Goal: Task Accomplishment & Management: Use online tool/utility

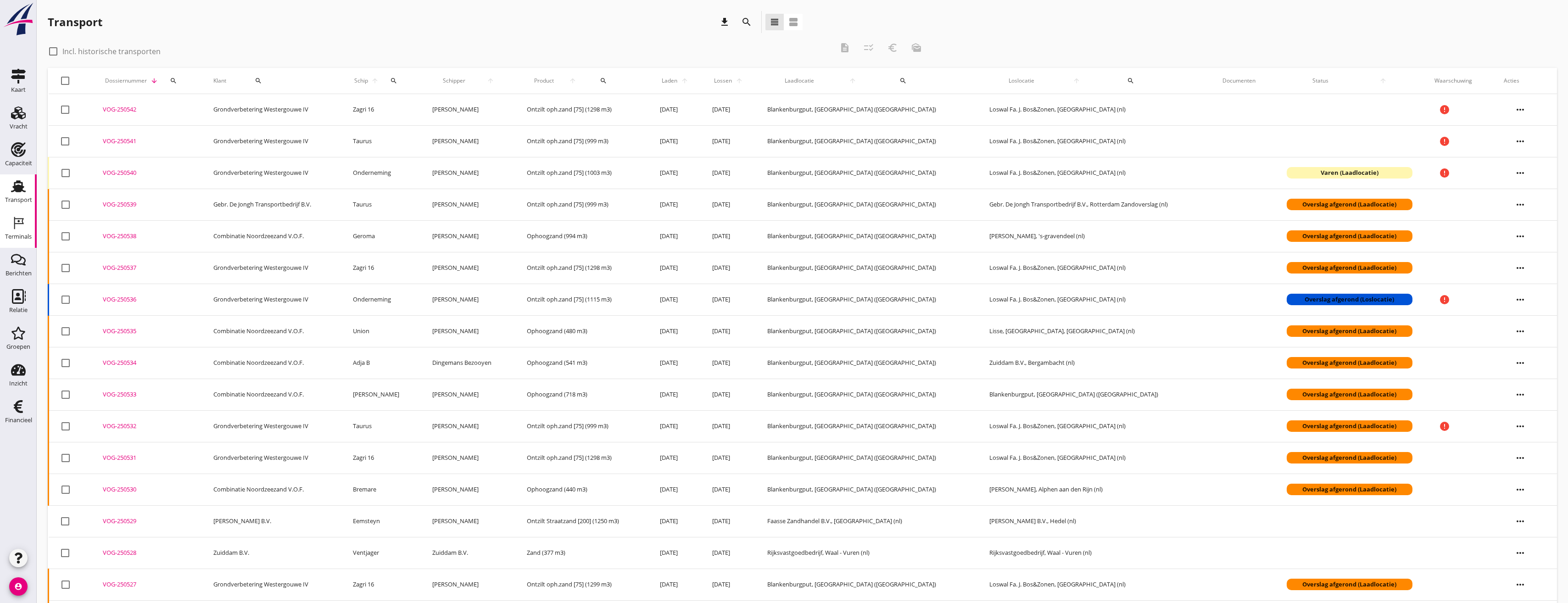
click at [23, 228] on icon "Terminals" at bounding box center [18, 223] width 15 height 15
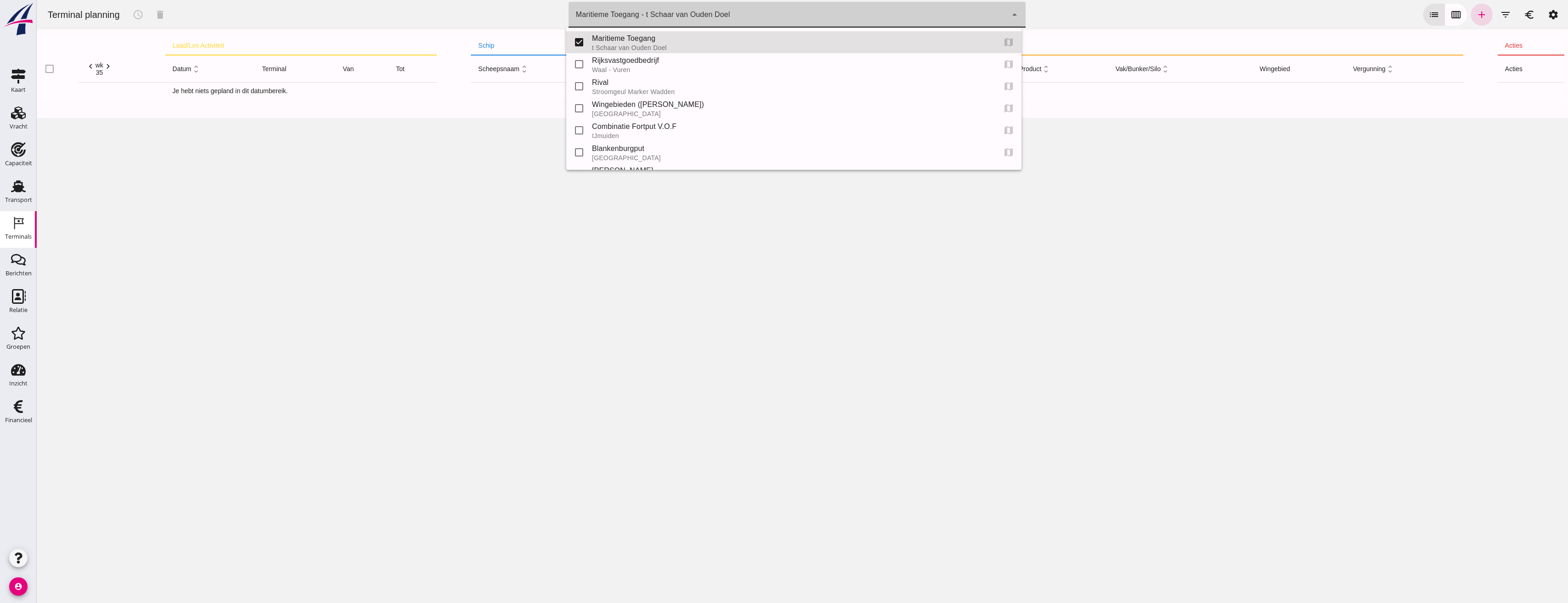
click at [741, 23] on div "Maritieme Toegang - t Schaar van Ouden Doel 453b08e2-5afb-49e8-a076-b9bc6000f457" at bounding box center [788, 15] width 439 height 26
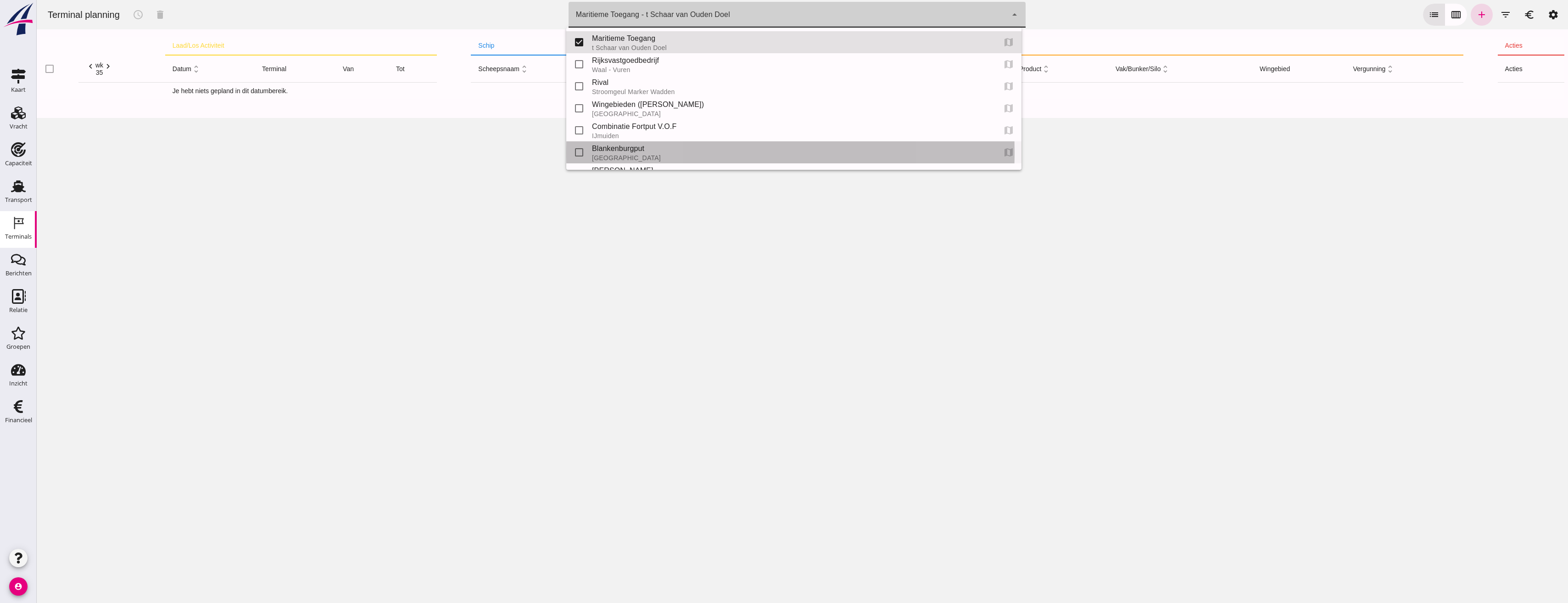
click at [645, 147] on div "Blankenburgput" at bounding box center [790, 148] width 396 height 11
type input "e6c78bfd-e3f1-4bb9-b01e-b37ce3668b52"
checkbox input "false"
checkbox input "true"
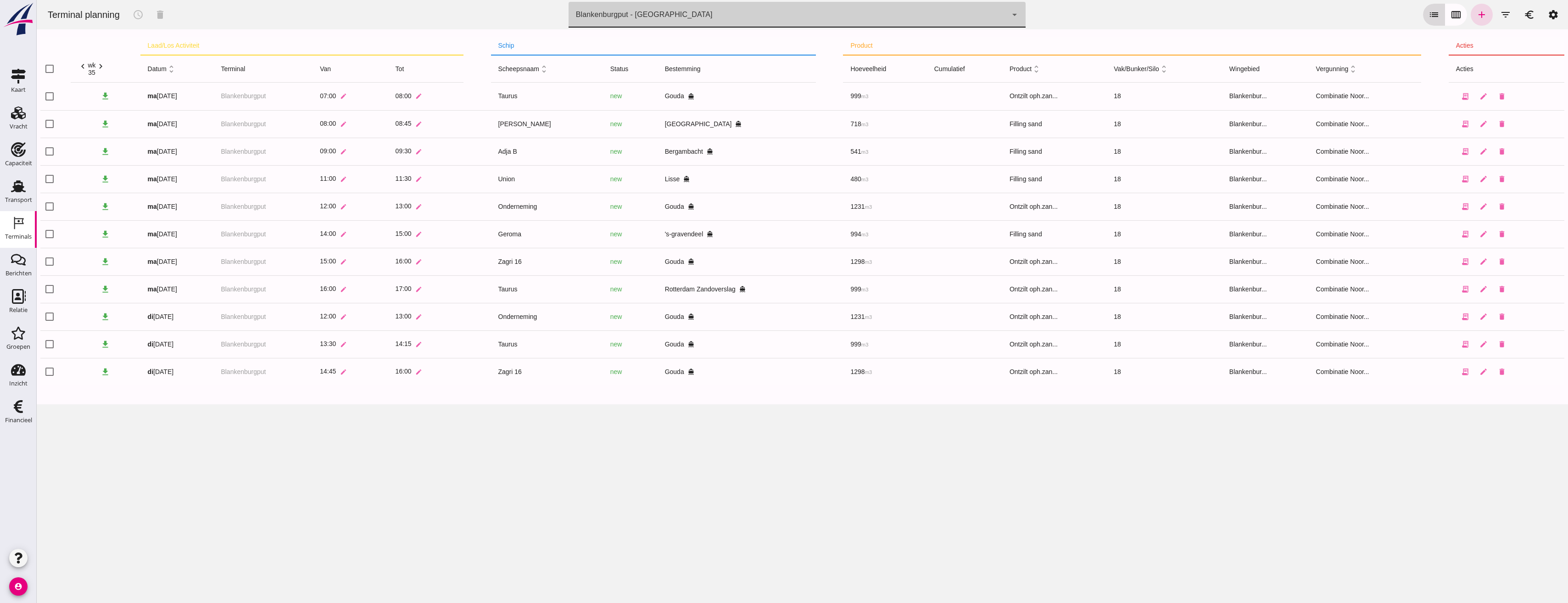
click at [1452, 13] on icon "calendar_view_week" at bounding box center [1456, 15] width 11 height 11
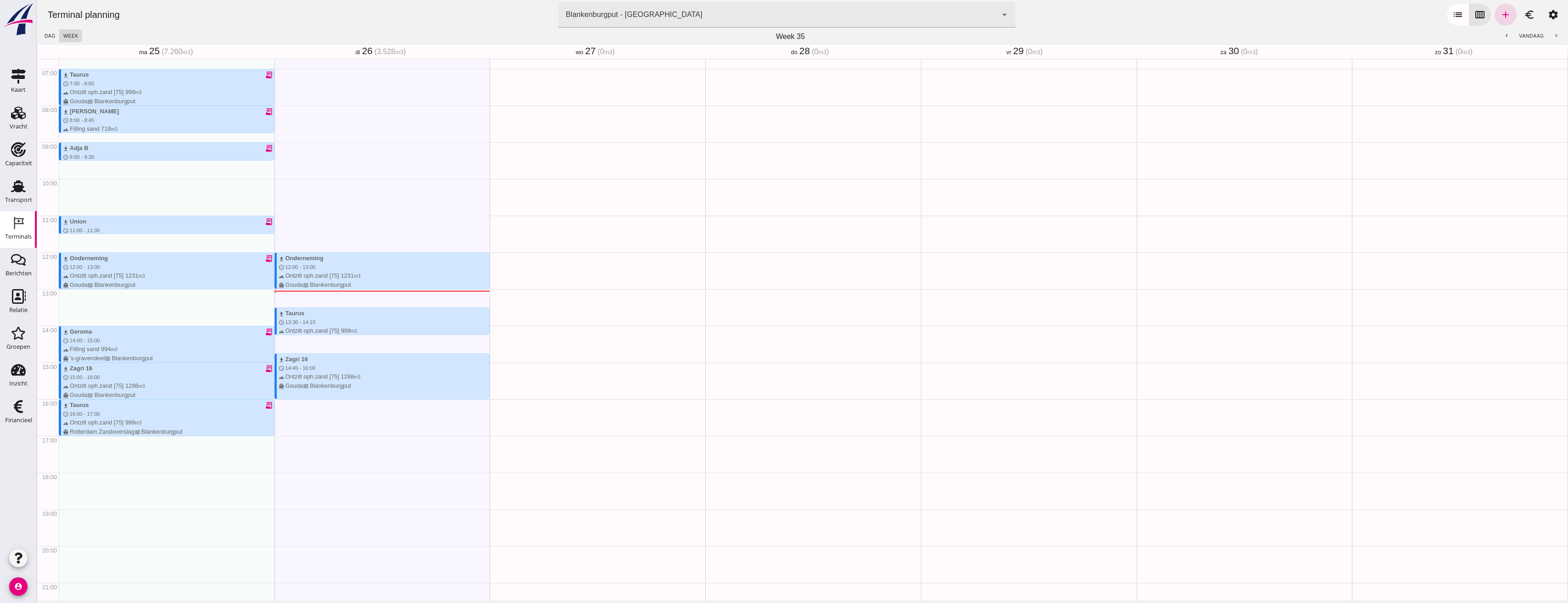
scroll to position [201, 0]
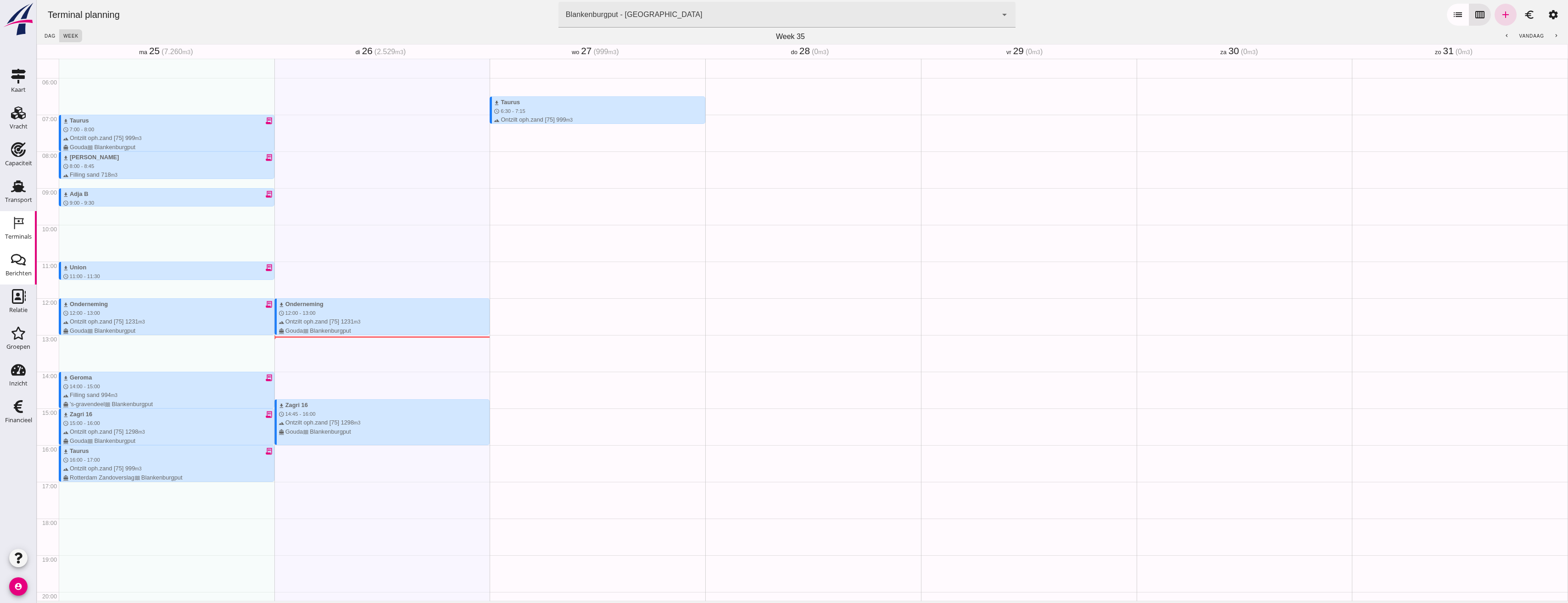
click at [21, 273] on div "Berichten" at bounding box center [18, 273] width 26 height 6
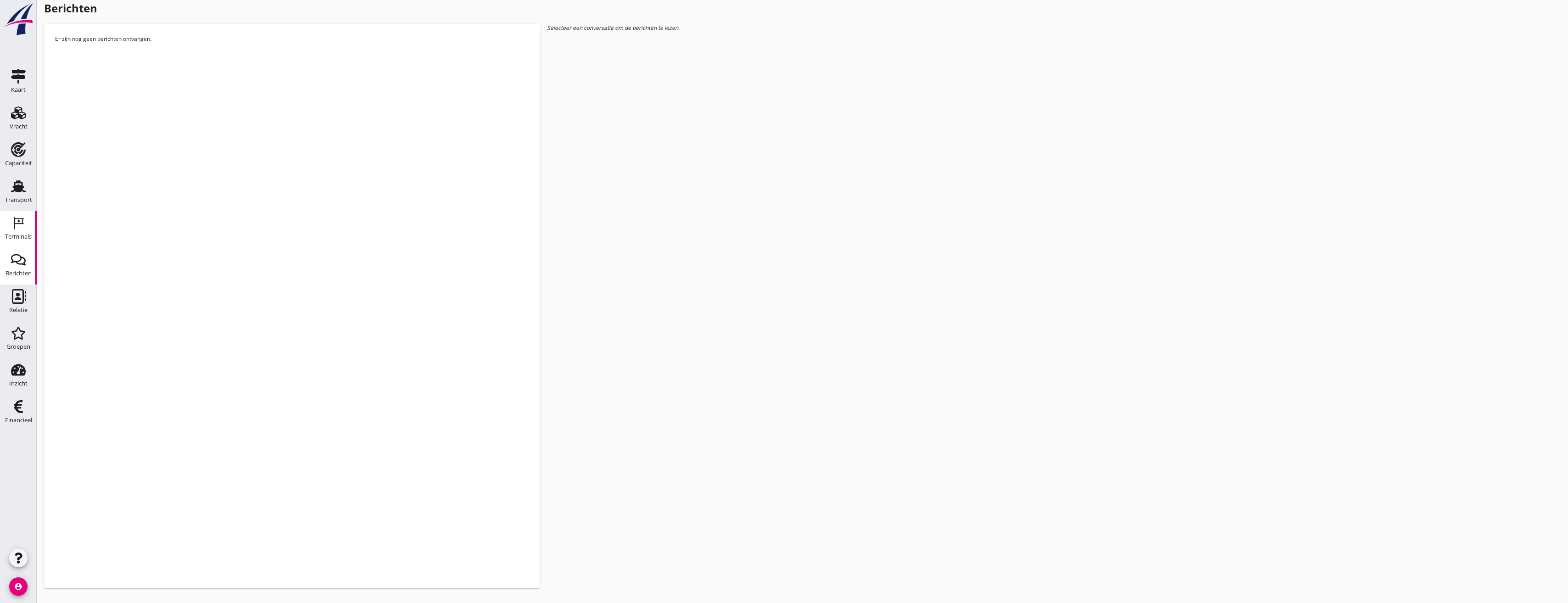
click at [19, 219] on icon "Terminals" at bounding box center [18, 223] width 15 height 15
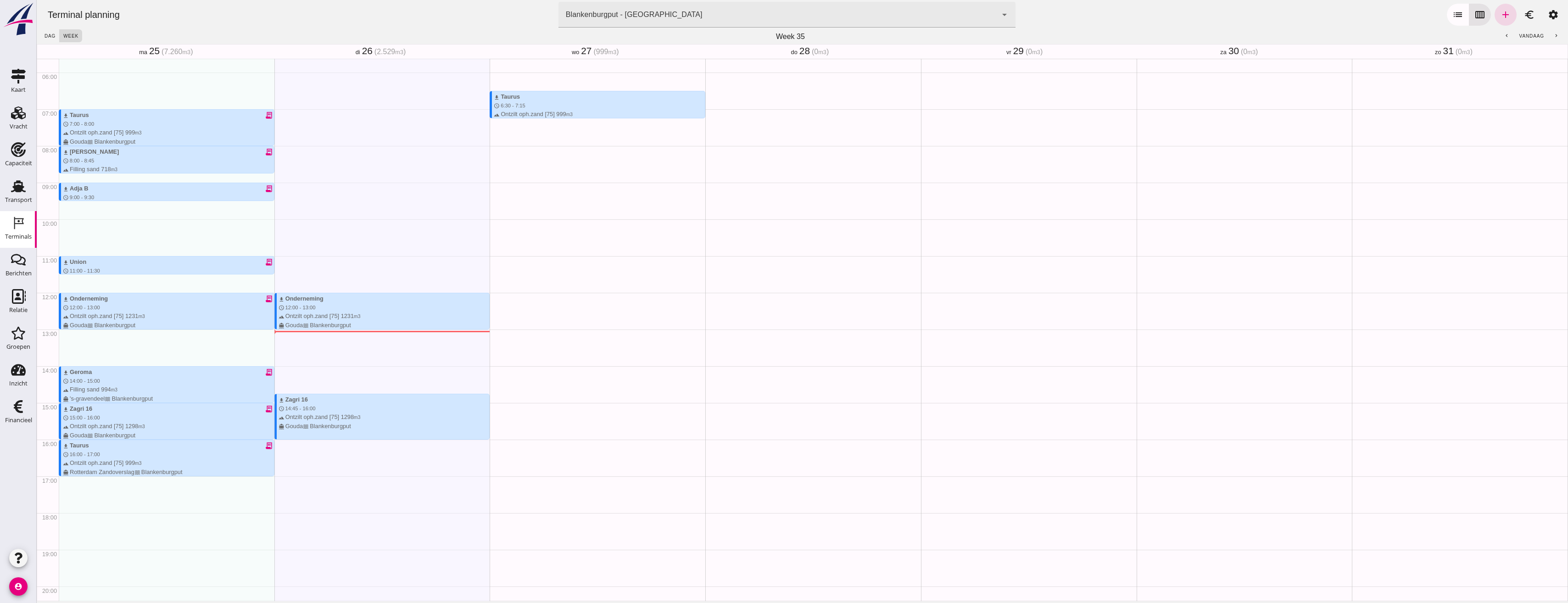
scroll to position [155, 0]
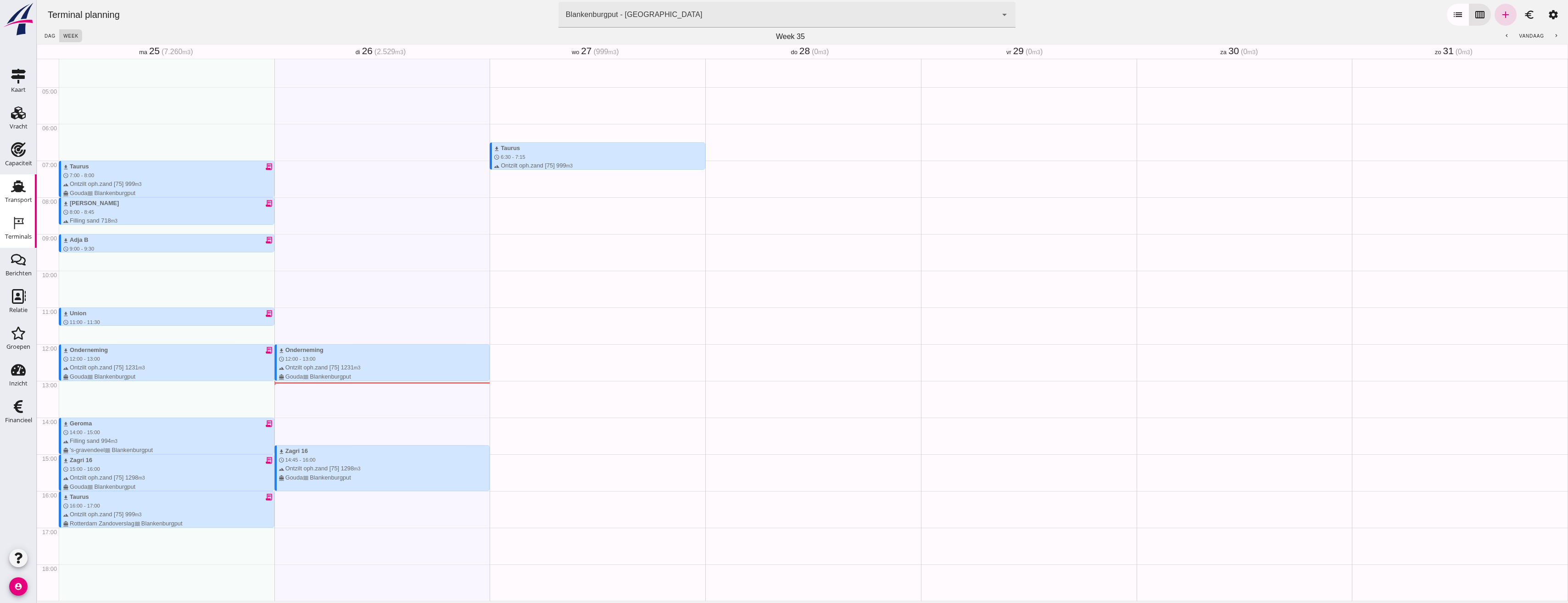
click at [18, 198] on div "Transport" at bounding box center [18, 200] width 27 height 6
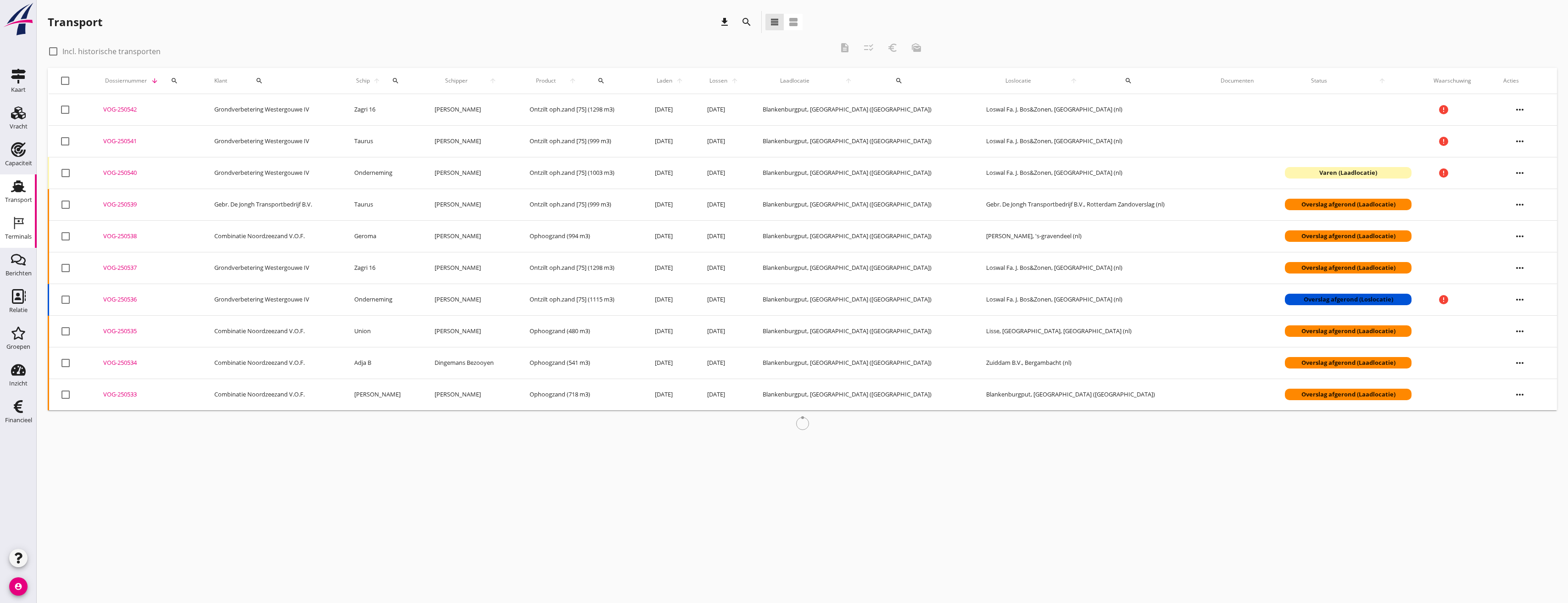
click at [7, 223] on link "Terminals Terminals" at bounding box center [18, 229] width 37 height 37
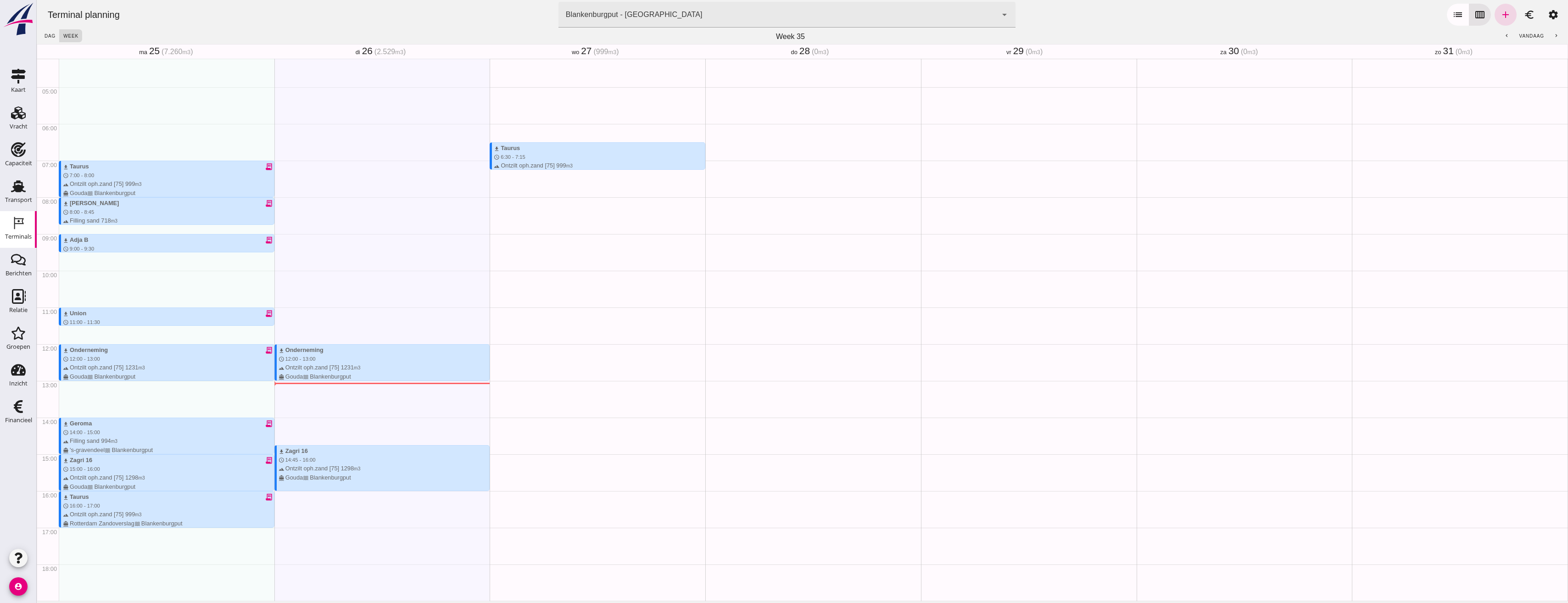
scroll to position [155, 0]
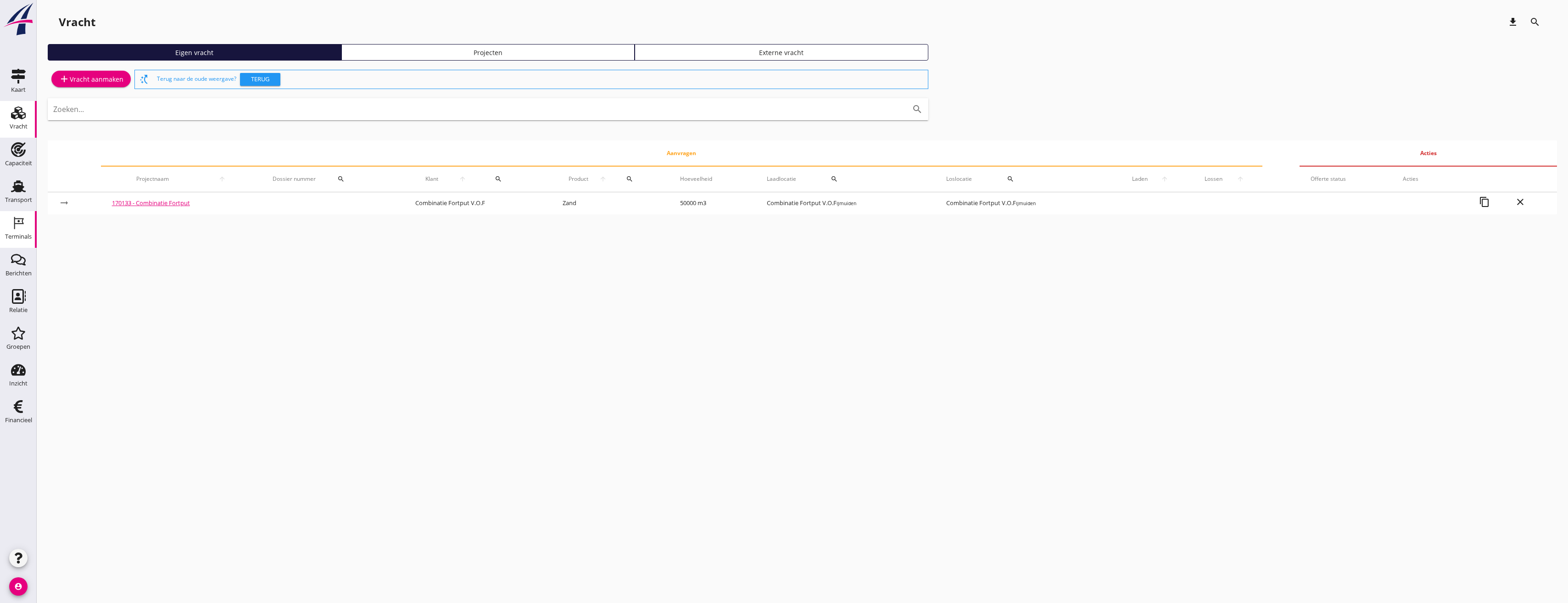
click at [13, 224] on icon "Terminals" at bounding box center [18, 223] width 15 height 15
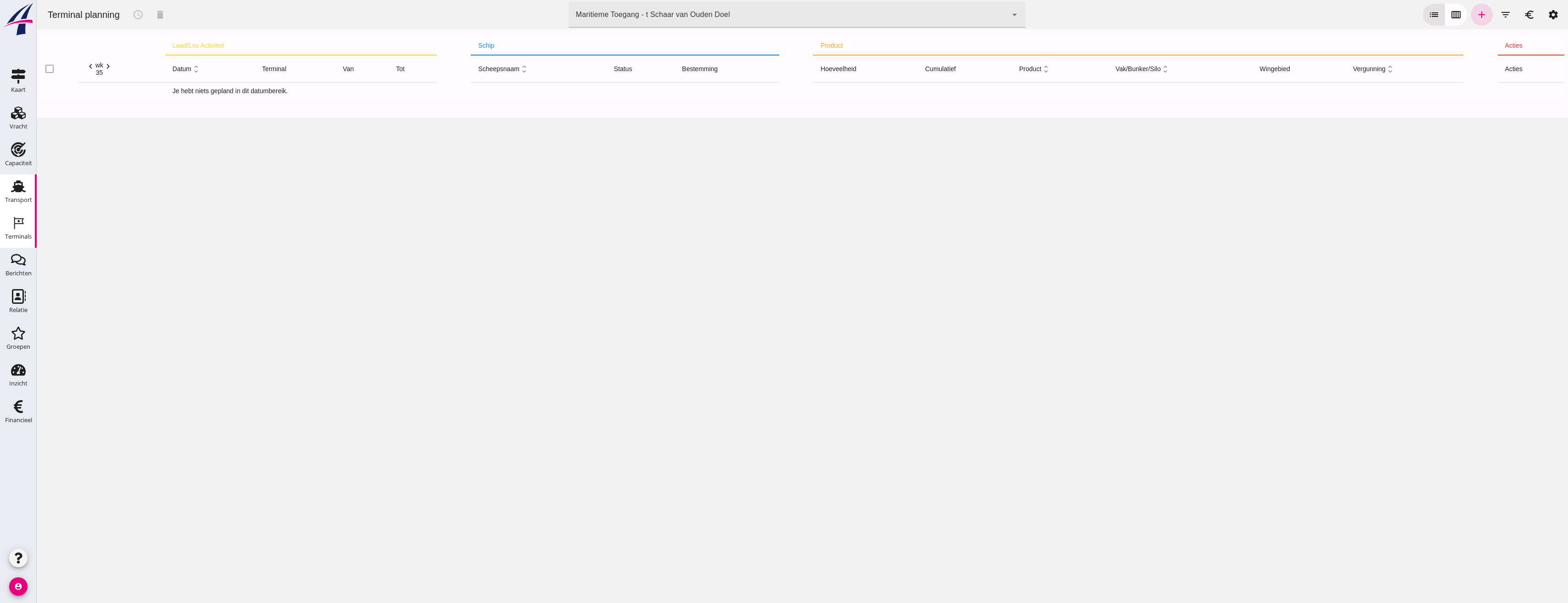
click at [22, 181] on icon "Transport" at bounding box center [18, 186] width 15 height 15
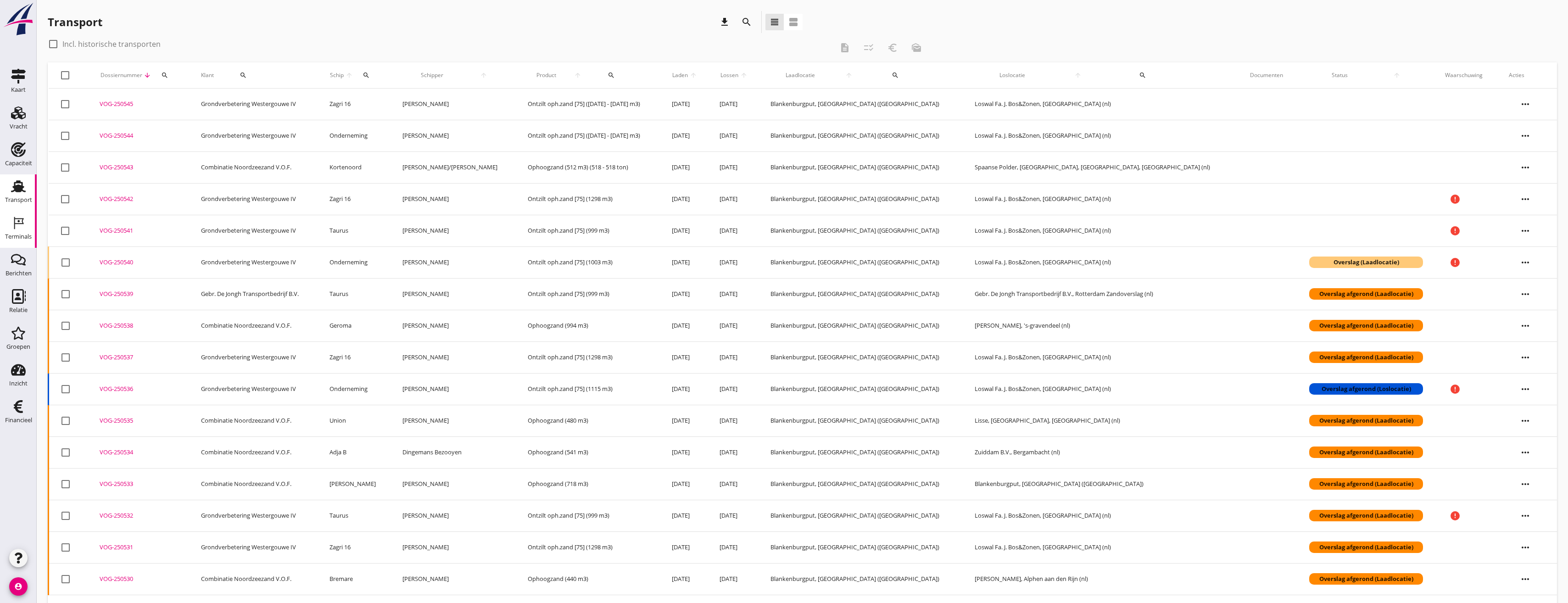
click at [11, 217] on icon "Terminals" at bounding box center [18, 223] width 15 height 15
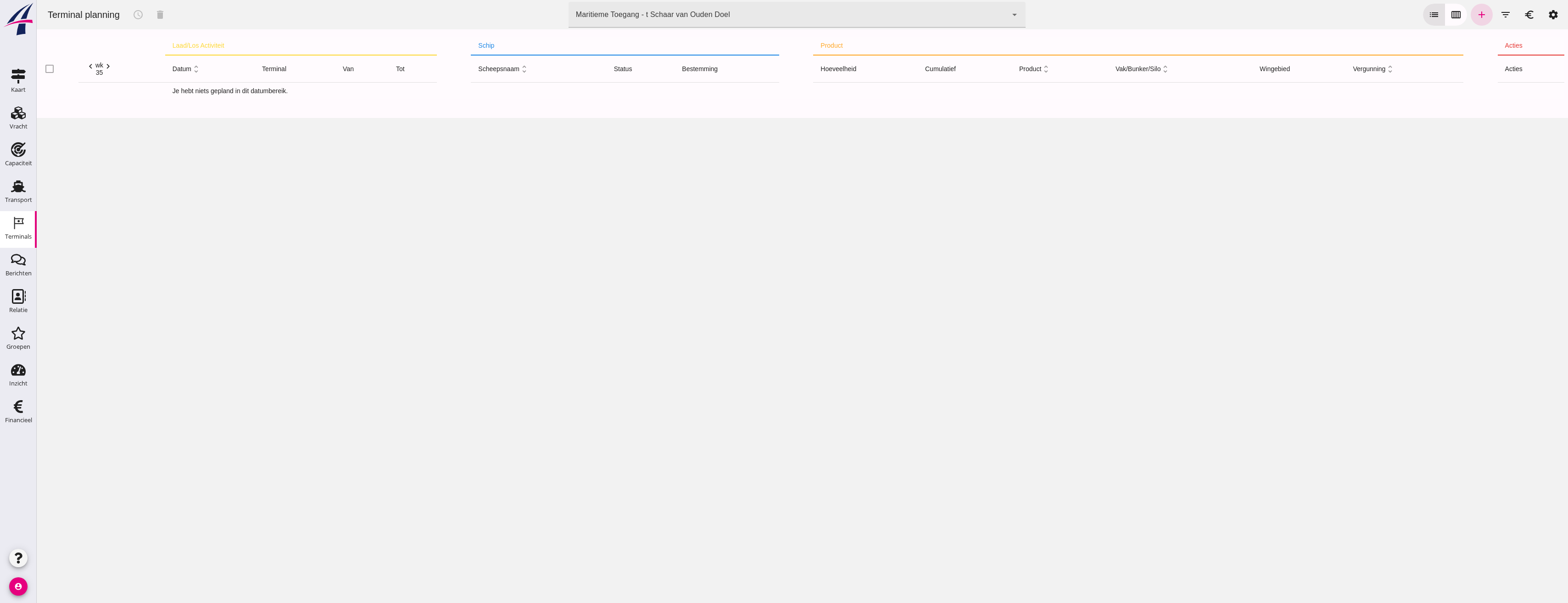
click at [911, 10] on div "Maritieme Toegang - t Schaar van Ouden Doel 453b08e2-5afb-49e8-a076-b9bc6000f457" at bounding box center [788, 15] width 439 height 26
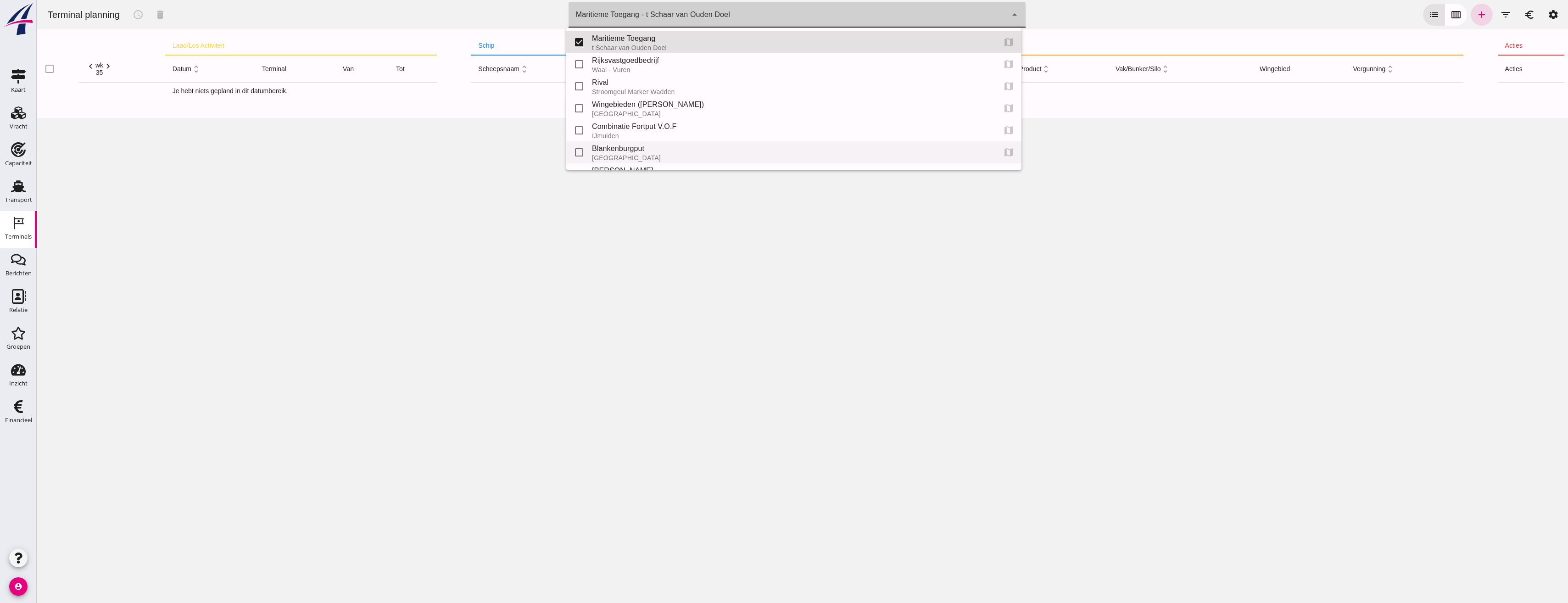
click at [615, 151] on div "Blankenburgput" at bounding box center [790, 148] width 396 height 11
type input "e6c78bfd-e3f1-4bb9-b01e-b37ce3668b52"
checkbox input "false"
checkbox input "true"
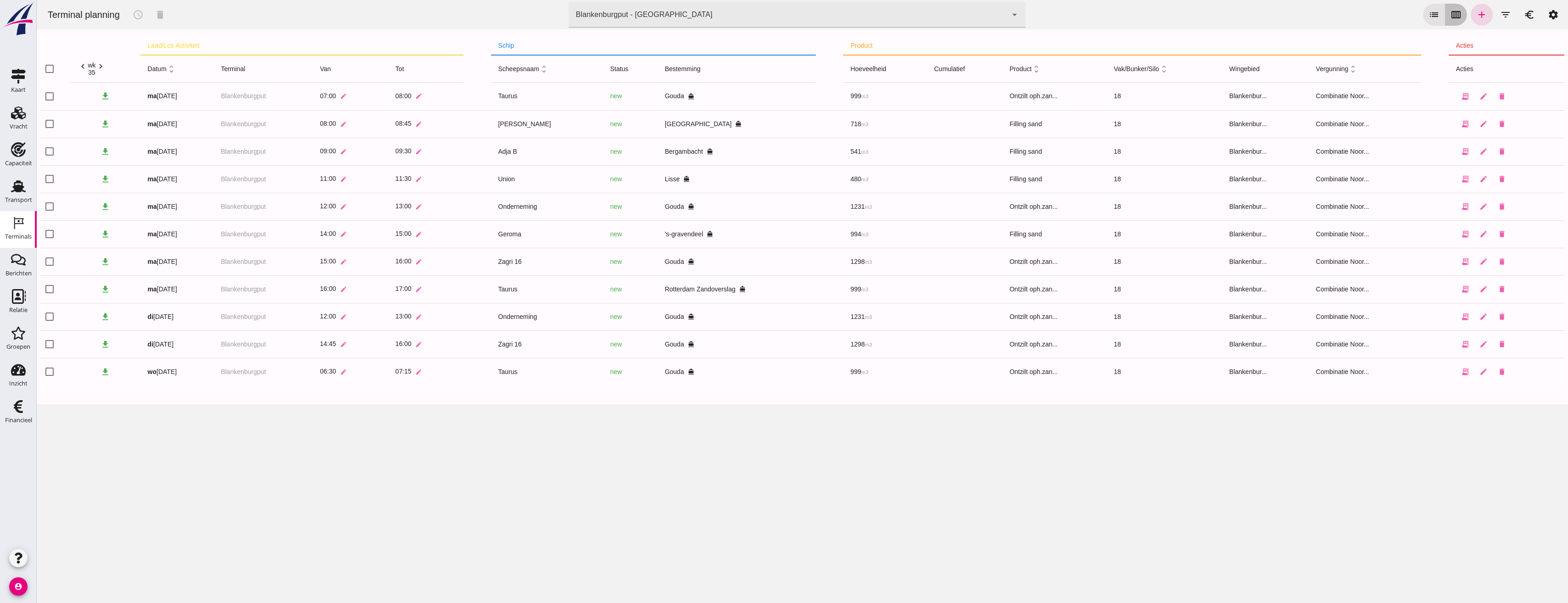
click at [1451, 14] on icon "calendar_view_week" at bounding box center [1456, 15] width 11 height 11
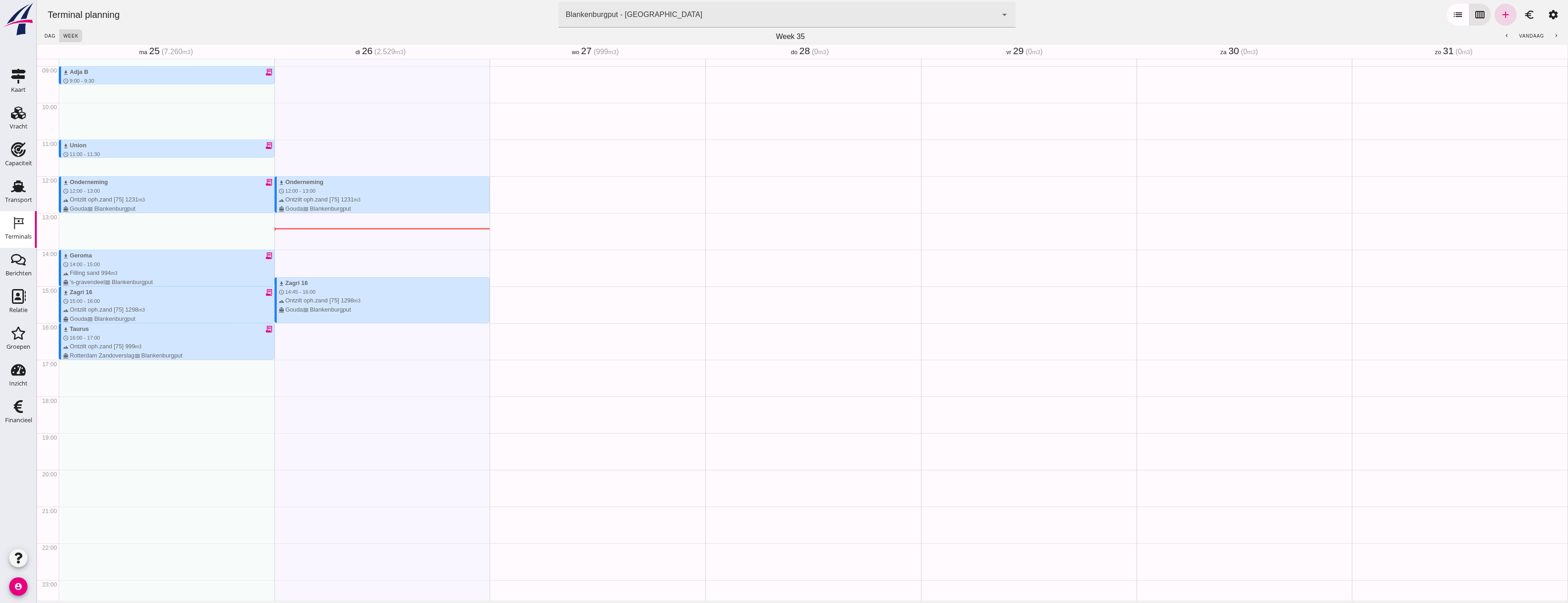
scroll to position [338, 0]
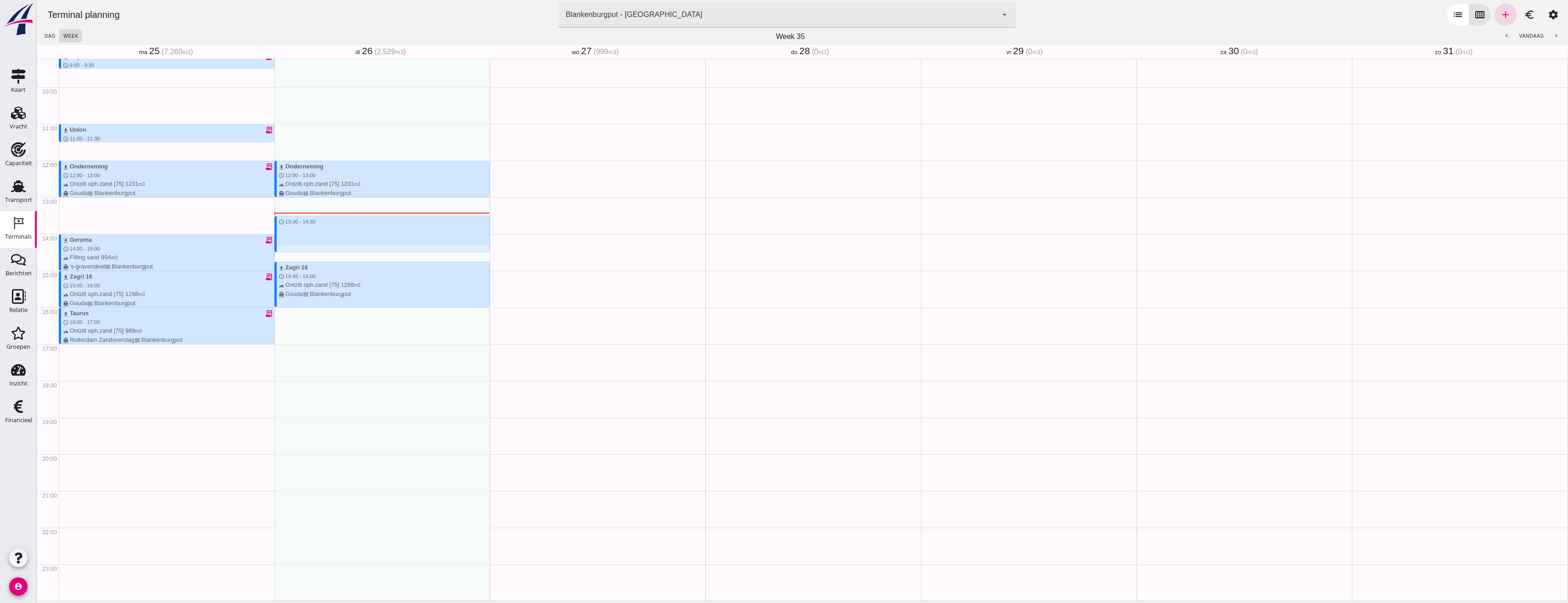
drag, startPoint x: 294, startPoint y: 219, endPoint x: 298, endPoint y: 251, distance: 32.2
click at [298, 251] on div "download Onderneming schedule 12:00 - 13:00 terrain Ontzilt oph.zand [75] 1231 …" at bounding box center [382, 160] width 215 height 880
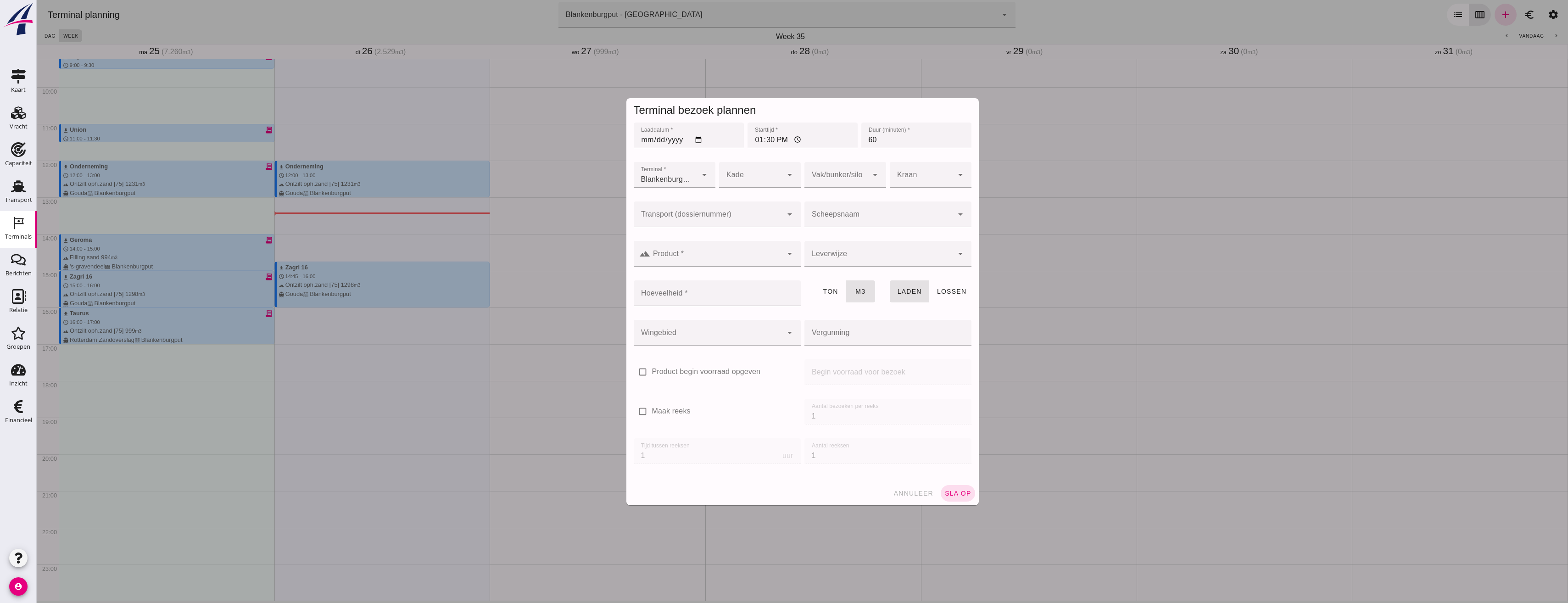
type input "Combinatie Noordzeezand V.O.F."
click at [697, 218] on input "Transport (dossiernummer)" at bounding box center [708, 219] width 149 height 11
click at [668, 284] on span "-250543" at bounding box center [667, 285] width 27 height 8
type input "VOG-250543"
type input "621"
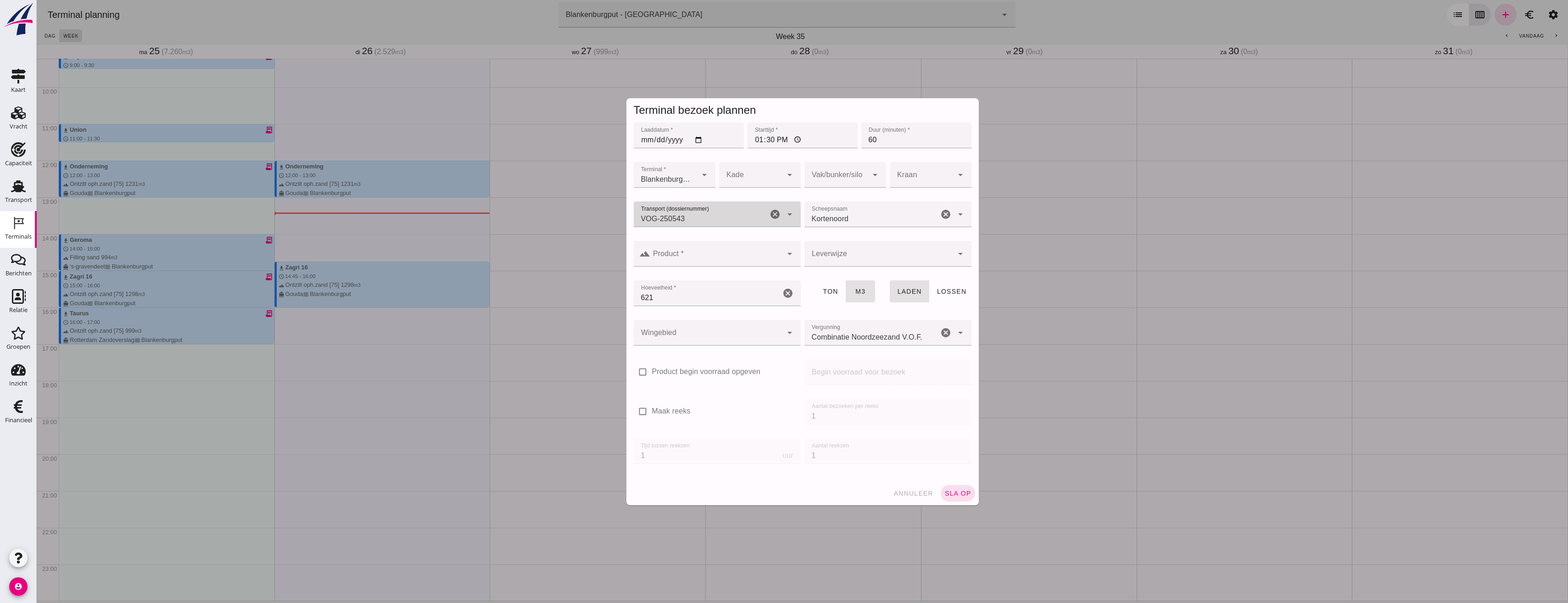
type input "VOG-250543"
click at [713, 335] on div at bounding box center [708, 332] width 149 height 26
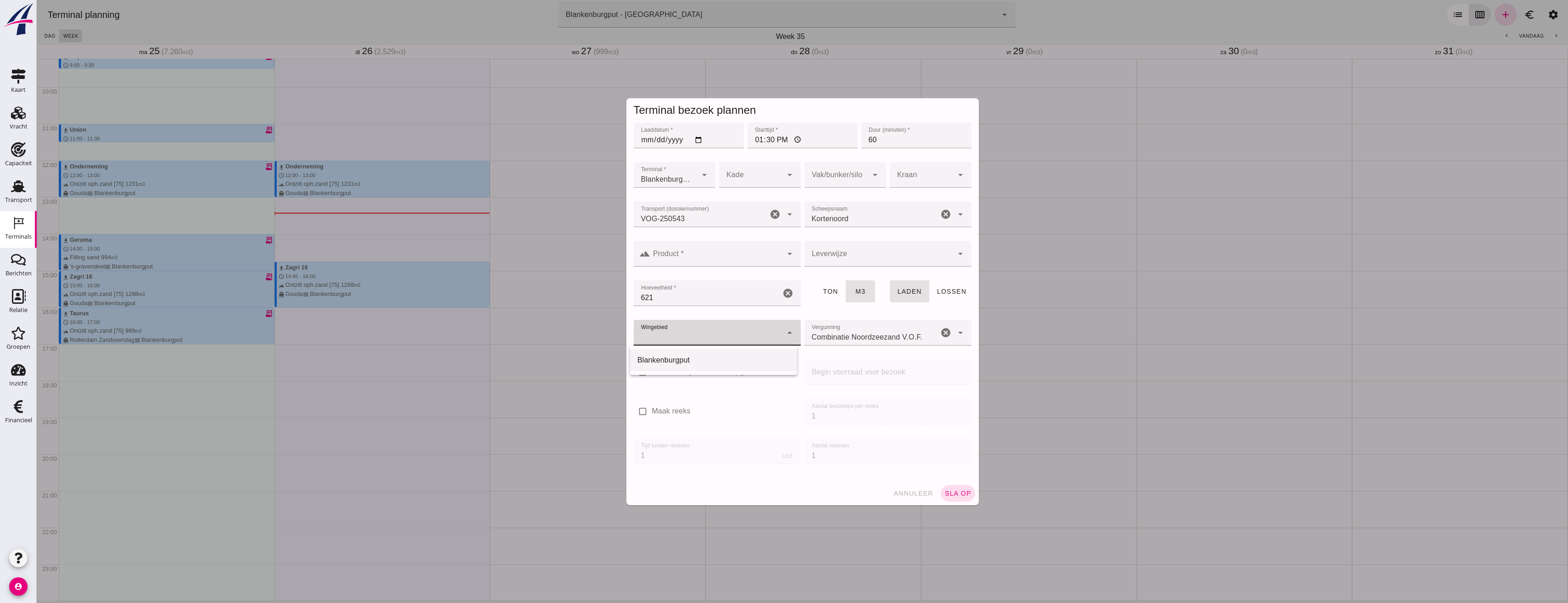
click at [727, 358] on div "Blankenburgput" at bounding box center [713, 360] width 152 height 11
type input "333"
drag, startPoint x: 884, startPoint y: 138, endPoint x: 850, endPoint y: 138, distance: 34.0
click at [850, 138] on div "Laaddatum * Laaddatum * 2025-08-26 Starttijd * Starttijd * 13:30 Duur (minuten)…" at bounding box center [802, 140] width 341 height 40
type input "45"
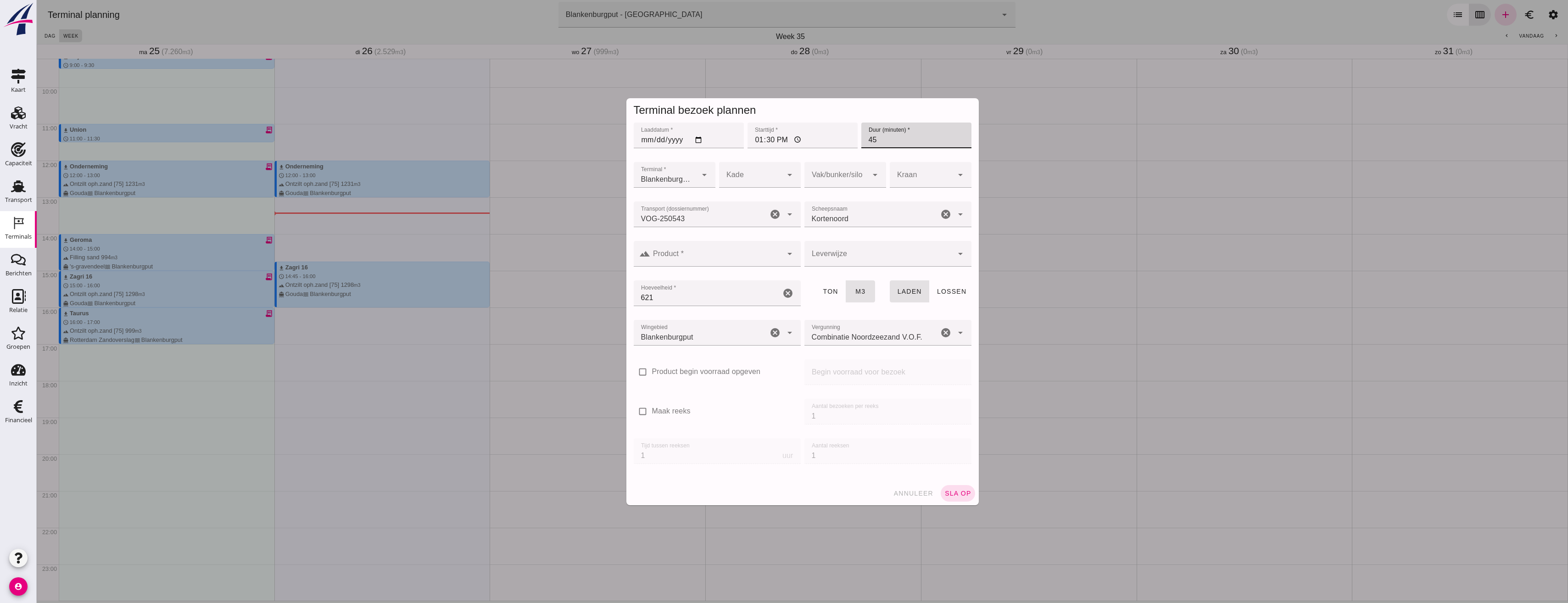
click at [845, 174] on div at bounding box center [836, 175] width 63 height 26
click at [834, 299] on div "18" at bounding box center [842, 301] width 67 height 11
type input "366"
click at [946, 490] on span "sla op" at bounding box center [957, 493] width 27 height 7
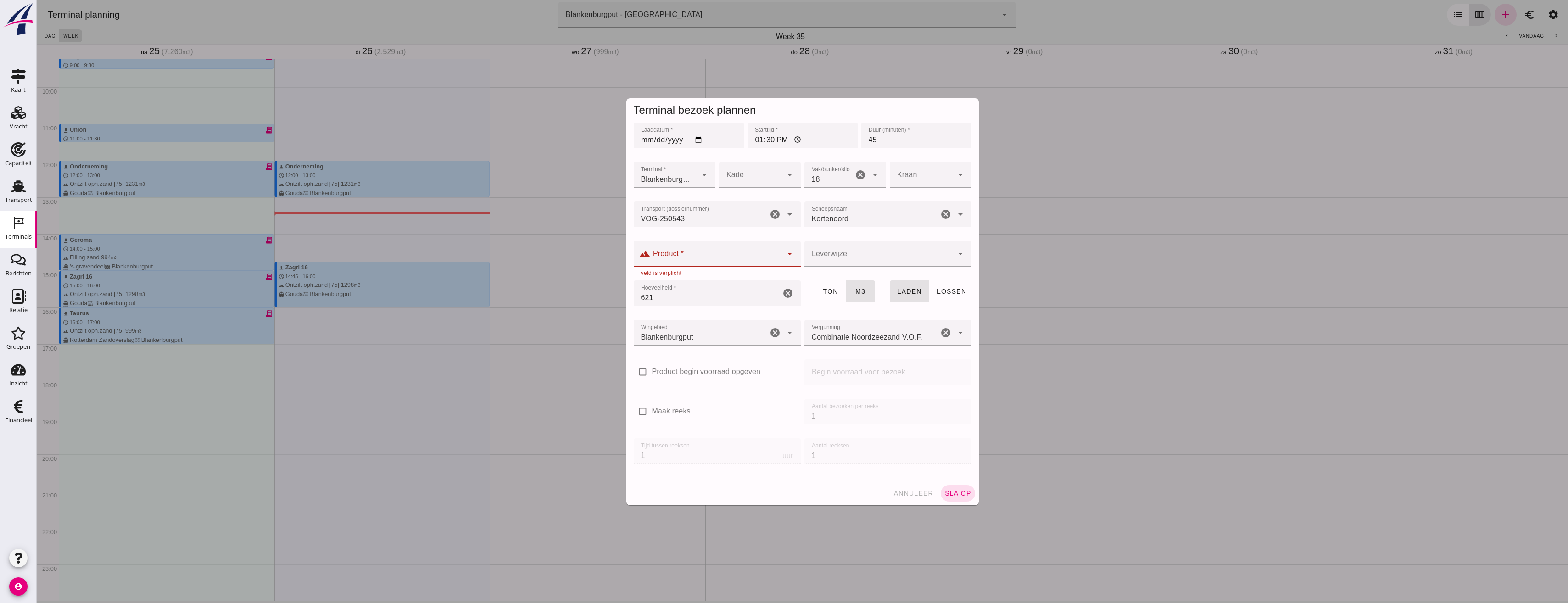
click at [713, 252] on div at bounding box center [716, 254] width 132 height 26
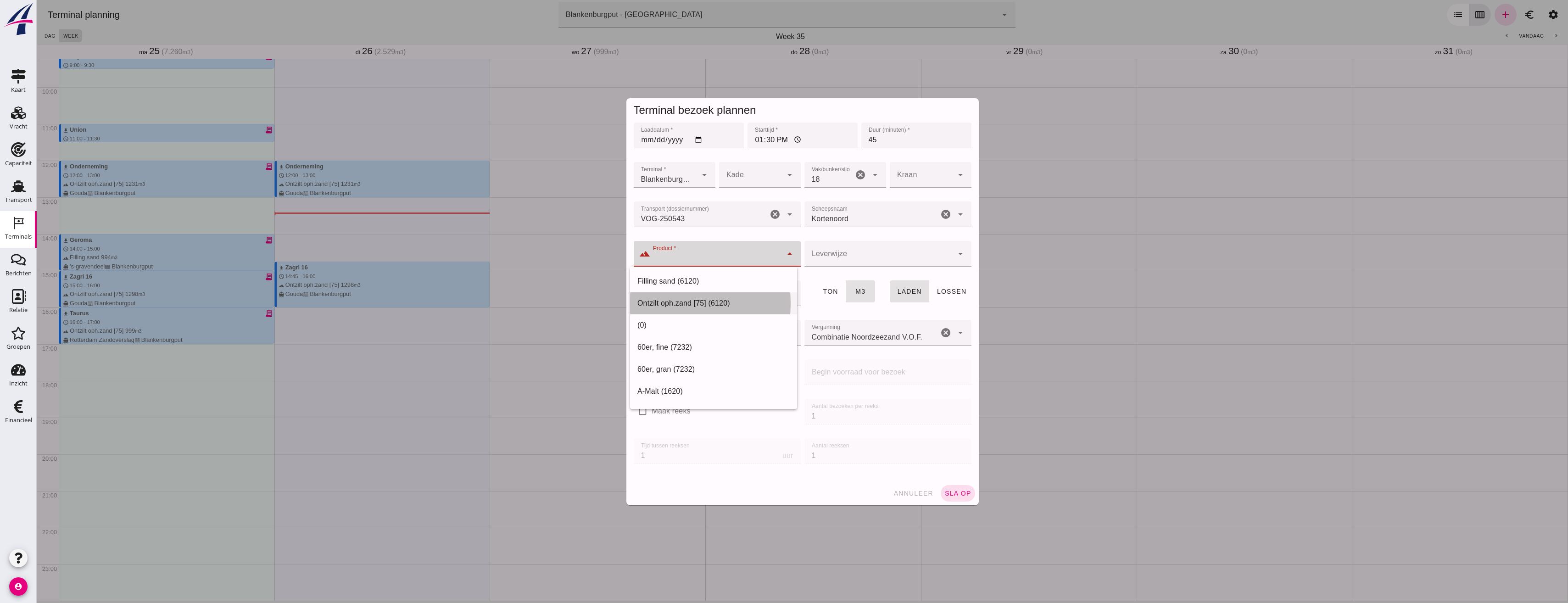
click at [712, 302] on div "Ontzilt oph.zand [75] (6120)" at bounding box center [713, 303] width 152 height 11
type input "Ontzilt oph.zand [75] (6120)"
click at [955, 492] on span "sla op" at bounding box center [957, 493] width 27 height 7
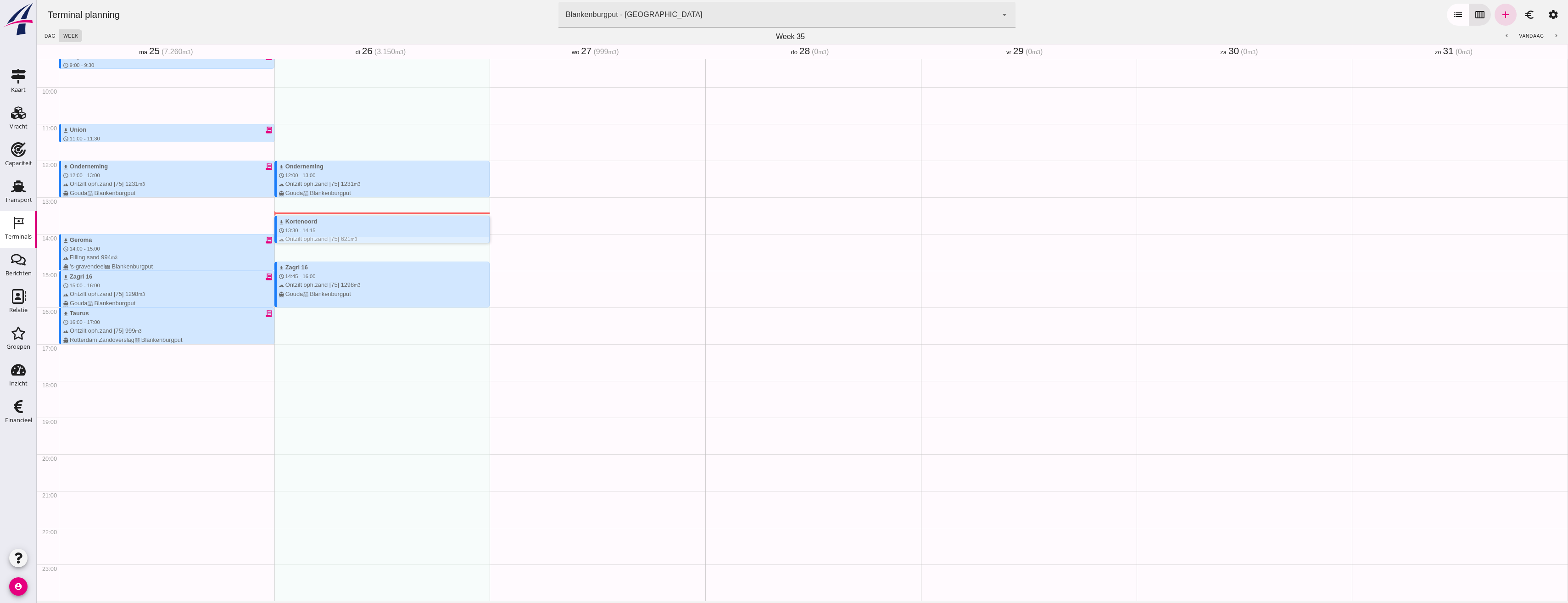
click at [299, 233] on span "13:30 - 14:15" at bounding box center [301, 230] width 30 height 5
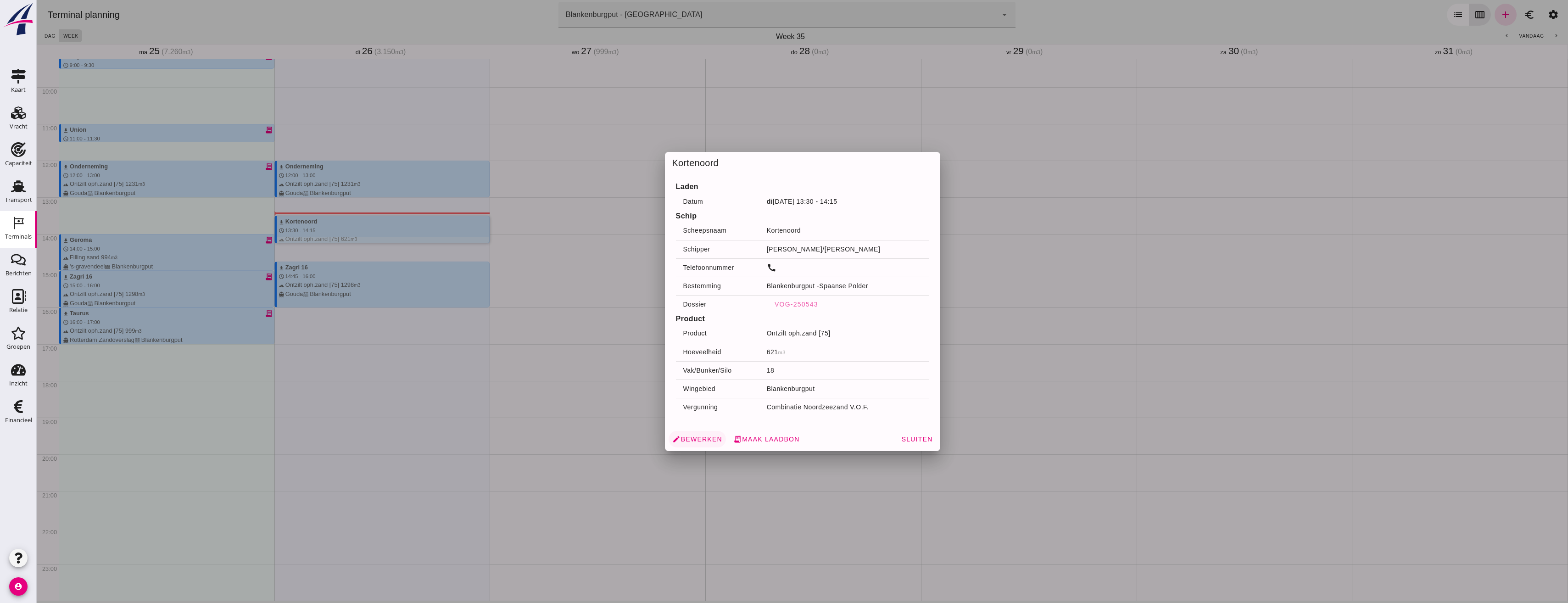
click at [696, 436] on span "edit Bewerken" at bounding box center [697, 439] width 50 height 9
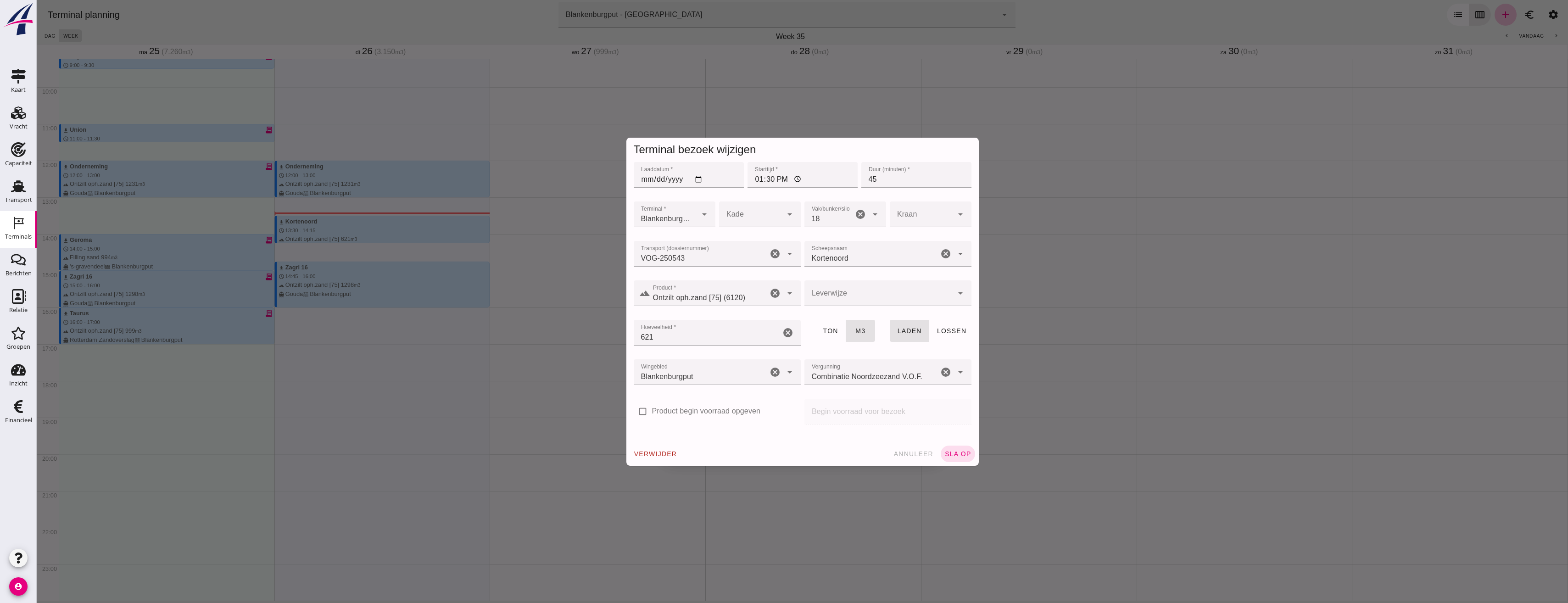
click at [695, 295] on input "Ontzilt oph.zand [75] (6120)" at bounding box center [709, 298] width 117 height 11
click at [702, 349] on div "Filling sand (6120)" at bounding box center [713, 343] width 167 height 22
type input "Filling sand (6120)"
click at [952, 447] on button "sla op" at bounding box center [957, 453] width 35 height 16
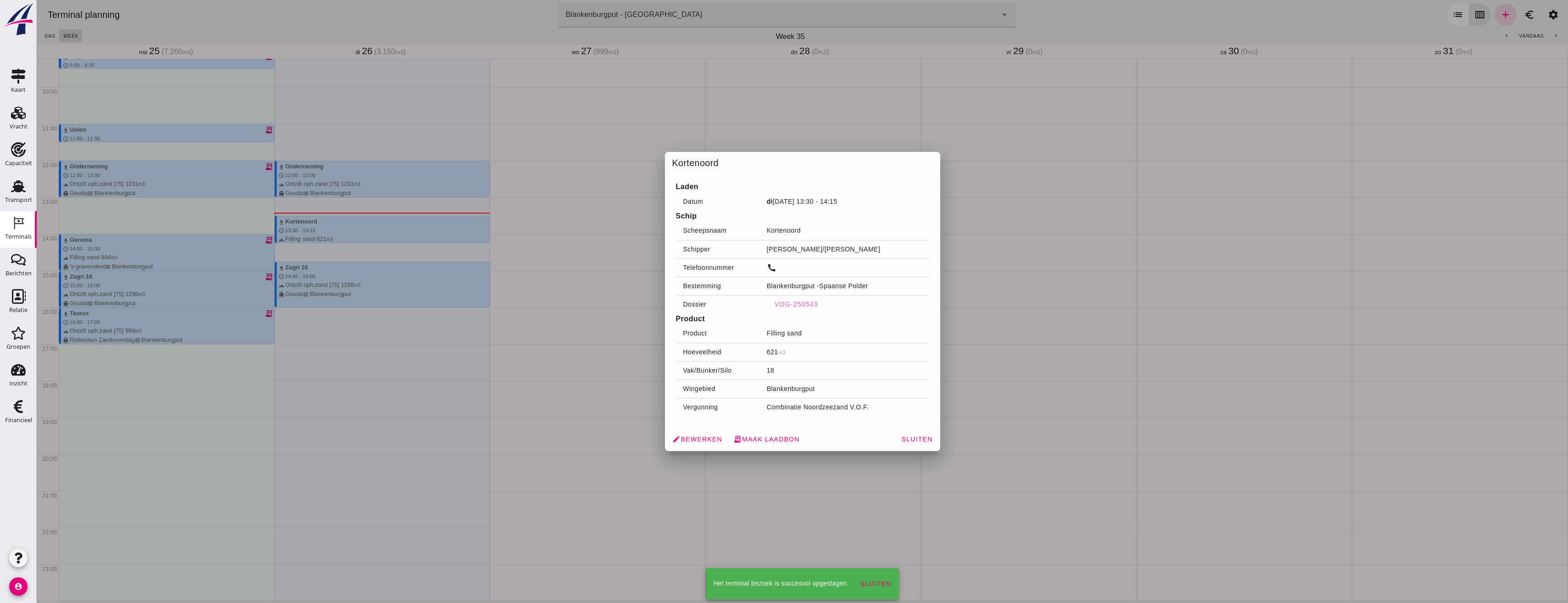
click at [13, 228] on icon "Terminals" at bounding box center [18, 223] width 15 height 15
click at [21, 184] on icon "Transport" at bounding box center [18, 186] width 15 height 15
